Goal: Information Seeking & Learning: Check status

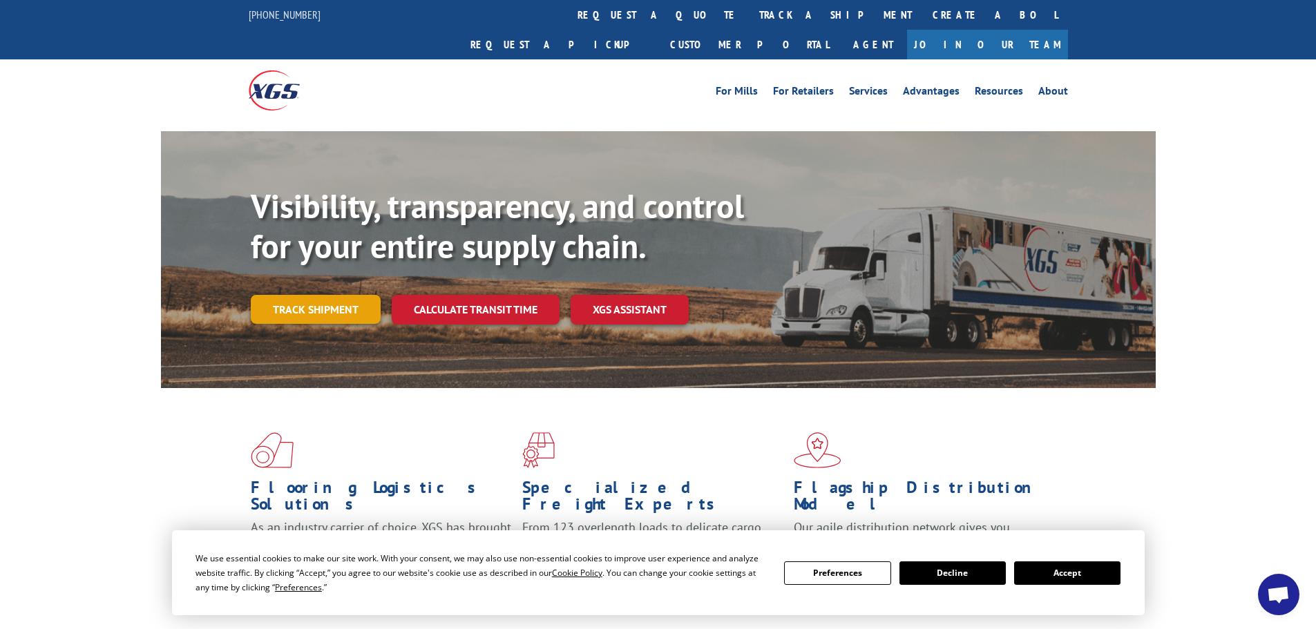
click at [312, 295] on link "Track shipment" at bounding box center [316, 309] width 130 height 29
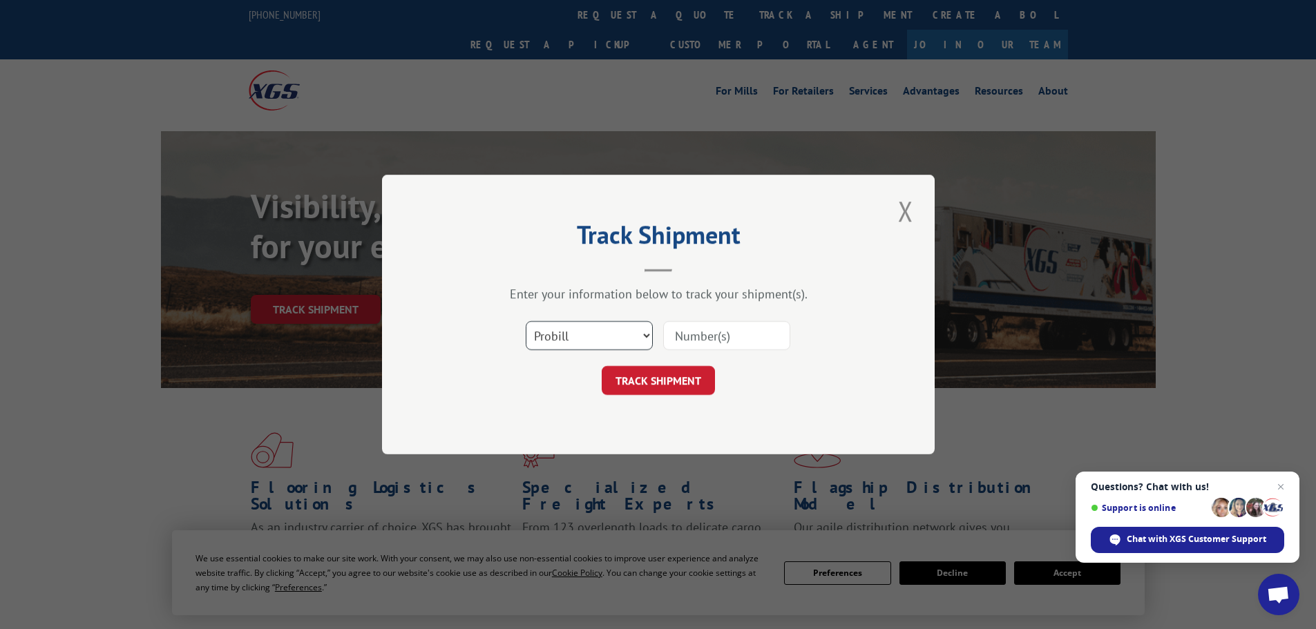
click at [601, 342] on select "Select category... Probill BOL PO" at bounding box center [589, 335] width 127 height 29
select select "bol"
click at [526, 321] on select "Select category... Probill BOL PO" at bounding box center [589, 335] width 127 height 29
click at [743, 340] on input at bounding box center [726, 335] width 127 height 29
paste input "977121"
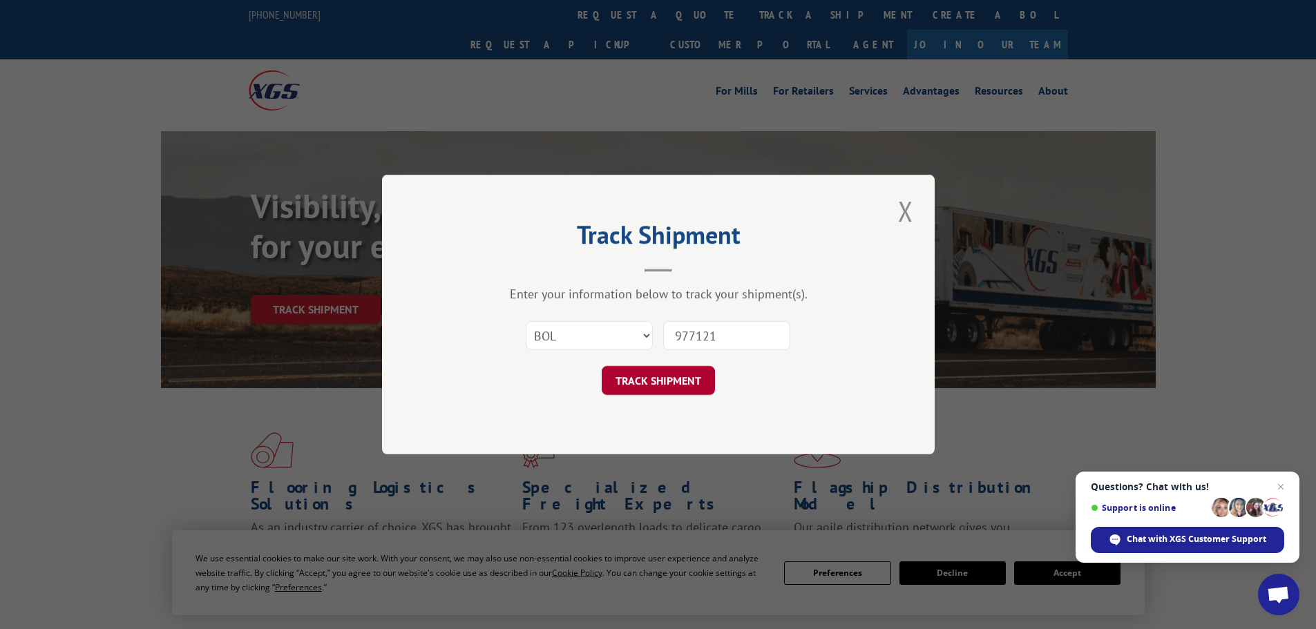
type input "977121"
click at [652, 379] on button "TRACK SHIPMENT" at bounding box center [658, 380] width 113 height 29
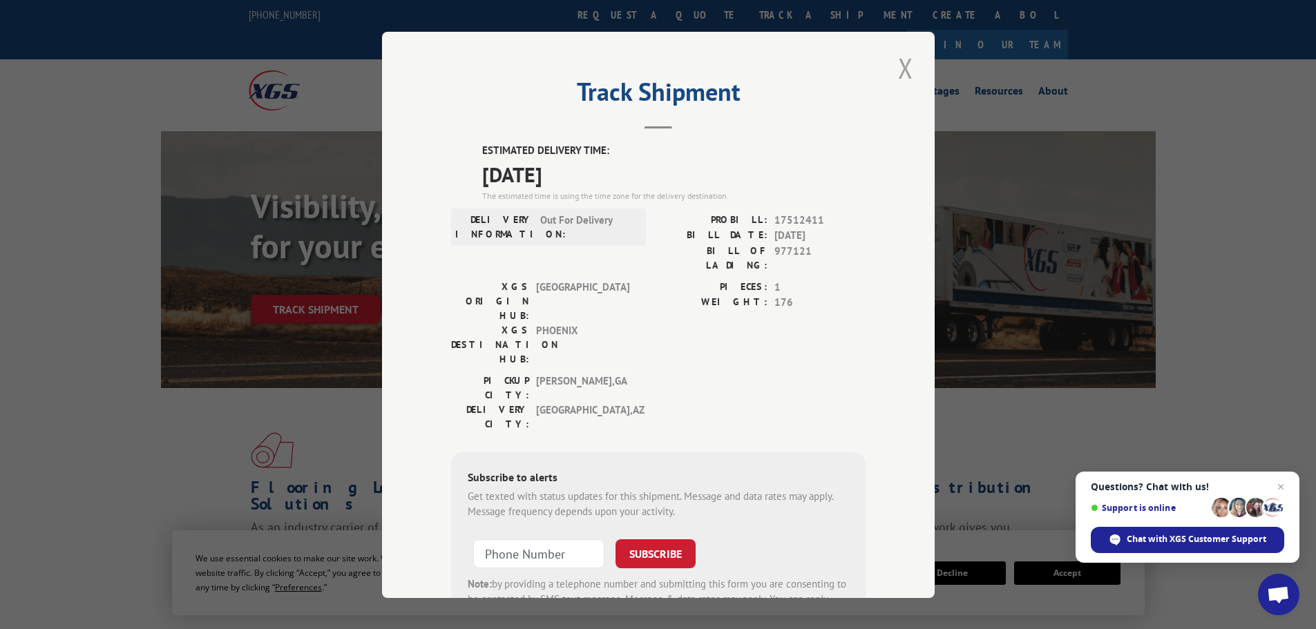
click at [900, 64] on button "Close modal" at bounding box center [905, 68] width 23 height 38
